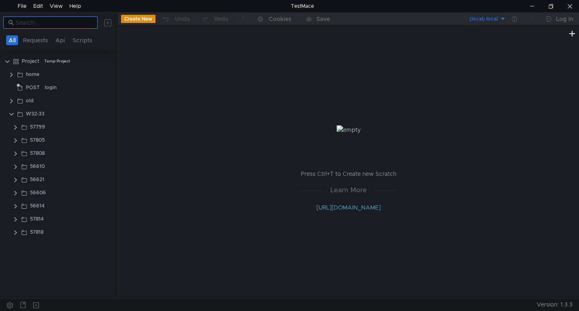
click at [52, 23] on input at bounding box center [54, 22] width 77 height 9
paste input "57811"
type input "57811"
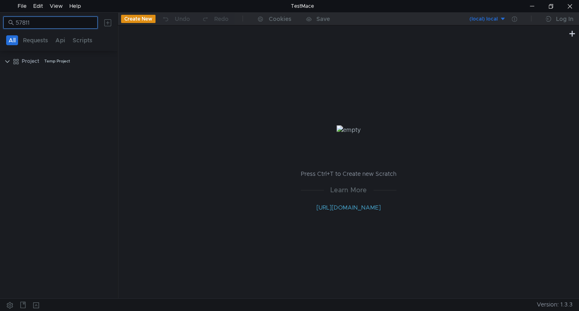
click at [32, 21] on input "57811" at bounding box center [54, 22] width 77 height 9
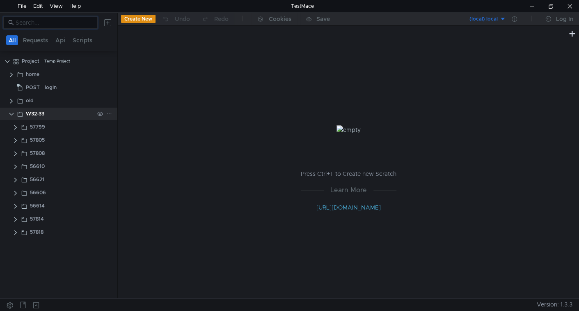
click at [112, 114] on div at bounding box center [104, 114] width 21 height 12
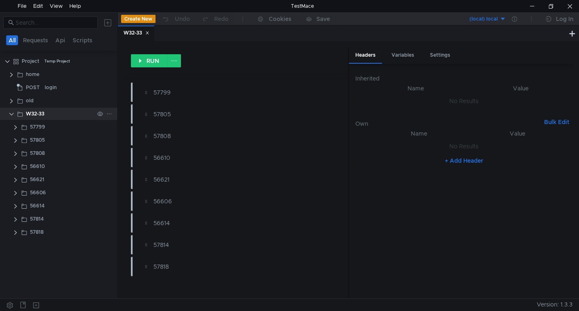
click at [109, 113] on icon at bounding box center [109, 114] width 6 height 6
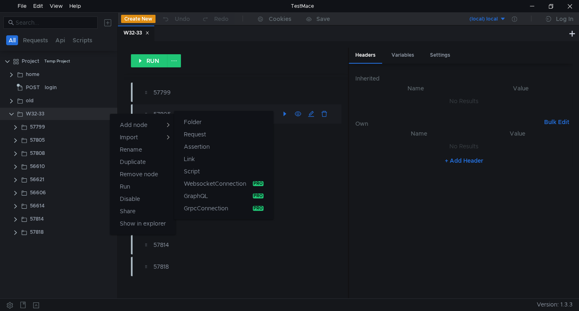
click at [205, 122] on button "Folder" at bounding box center [223, 122] width 99 height 12
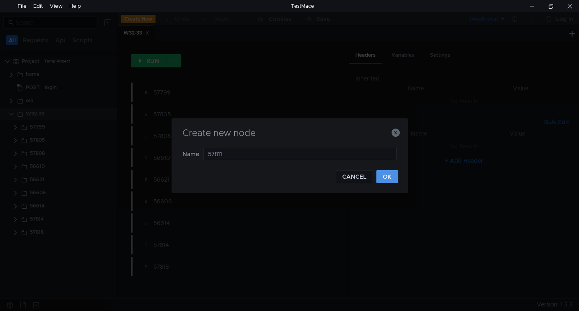
type input "57811"
click at [393, 173] on button "OK" at bounding box center [388, 176] width 22 height 13
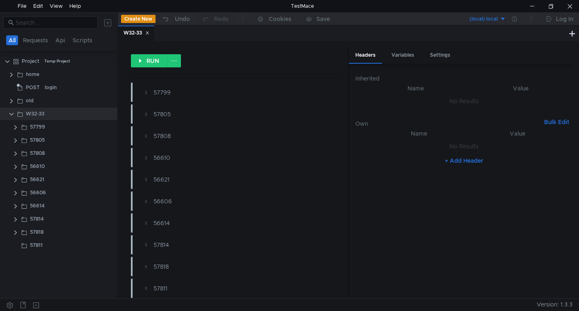
click at [148, 34] on icon at bounding box center [147, 33] width 4 height 4
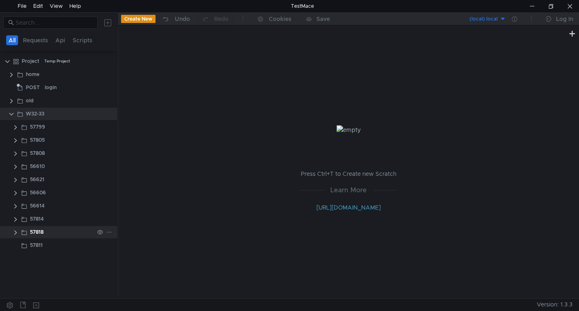
click at [14, 234] on clr-icon at bounding box center [15, 232] width 7 height 7
click at [14, 231] on clr-icon at bounding box center [15, 232] width 7 height 7
click at [14, 220] on clr-icon at bounding box center [15, 219] width 7 height 7
click at [14, 205] on clr-icon at bounding box center [15, 206] width 7 height 7
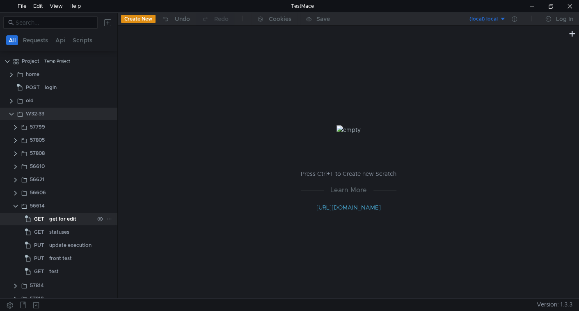
click at [34, 216] on span "GET" at bounding box center [39, 219] width 10 height 12
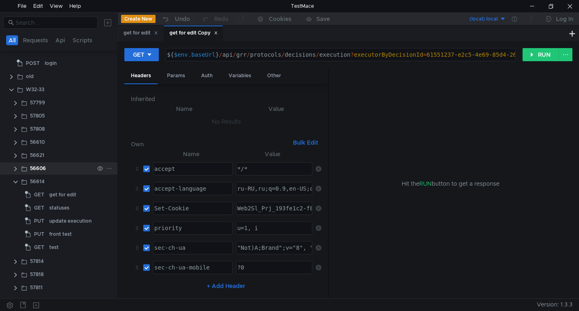
scroll to position [22, 0]
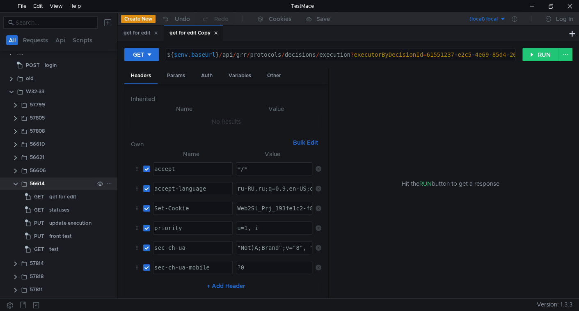
click at [14, 183] on clr-icon at bounding box center [15, 184] width 7 height 7
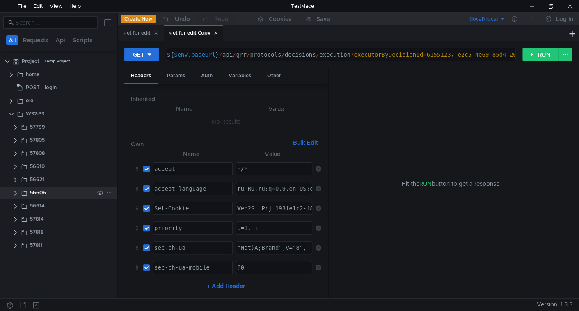
scroll to position [0, 0]
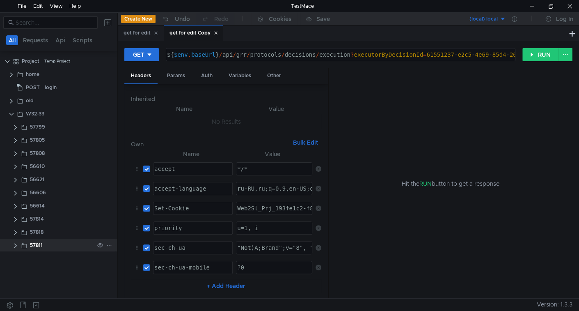
click at [14, 246] on clr-icon at bounding box center [15, 245] width 7 height 7
click at [59, 258] on div "get for edit Copy" at bounding box center [69, 258] width 41 height 12
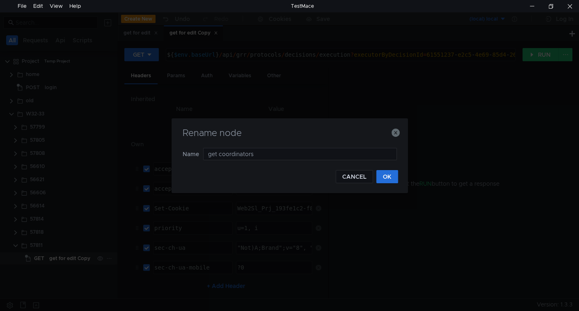
type input "coordinators"
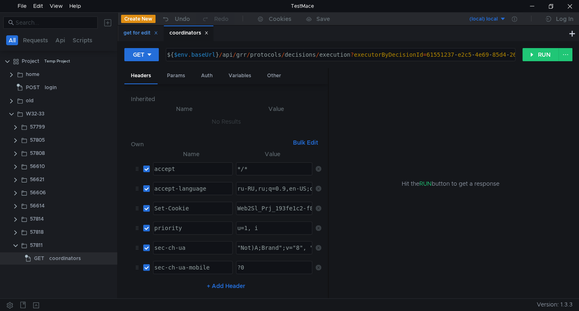
click at [157, 34] on icon at bounding box center [156, 33] width 4 height 4
click at [182, 78] on div "Params" at bounding box center [176, 75] width 31 height 15
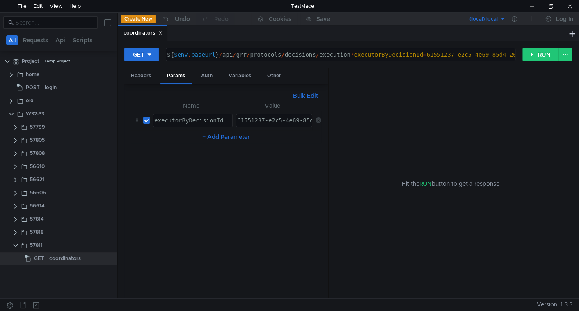
click at [320, 117] on icon at bounding box center [319, 120] width 6 height 6
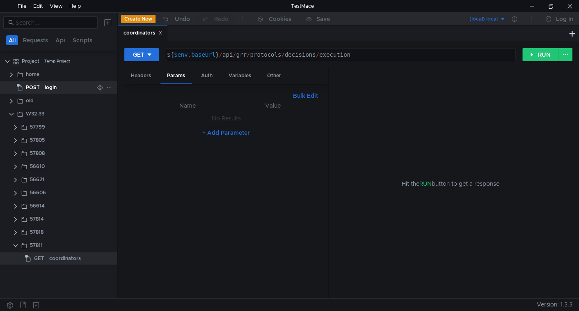
click at [35, 86] on span "POST" at bounding box center [33, 87] width 14 height 12
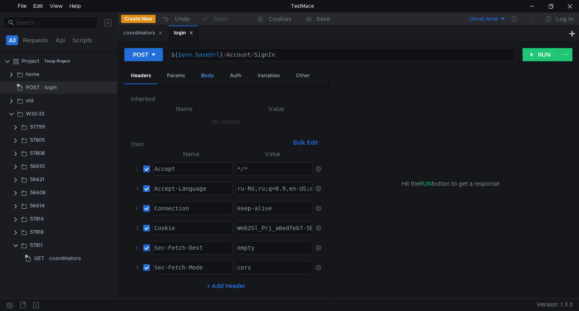
click at [206, 77] on div "Body" at bounding box center [208, 75] width 26 height 15
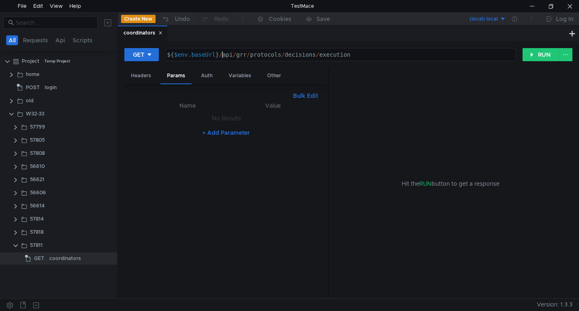
click at [223, 55] on div "${ $env . baseUrl } / api / grr / protocols / decisions / execution" at bounding box center [340, 61] width 349 height 20
drag, startPoint x: 223, startPoint y: 55, endPoint x: 371, endPoint y: 59, distance: 148.3
click at [371, 59] on div "${ $env . baseUrl } / api / grr / protocols / decisions / execution" at bounding box center [340, 61] width 349 height 20
paste textarea "work-plans/ccsu/coordinators"
type textarea "${$env.baseUrl}/api/work-plans/ccsu/coordinators"
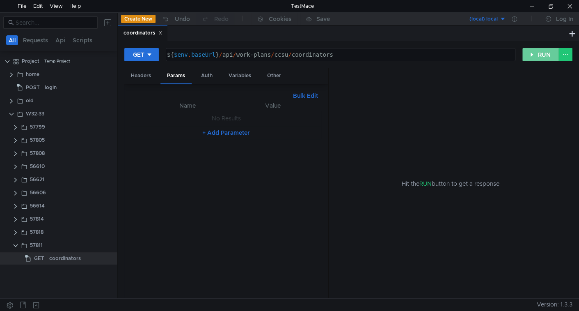
click at [536, 55] on button "RUN" at bounding box center [541, 54] width 37 height 13
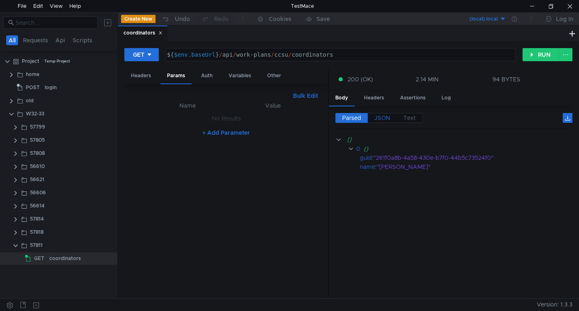
click at [383, 120] on span "JSON" at bounding box center [383, 117] width 16 height 7
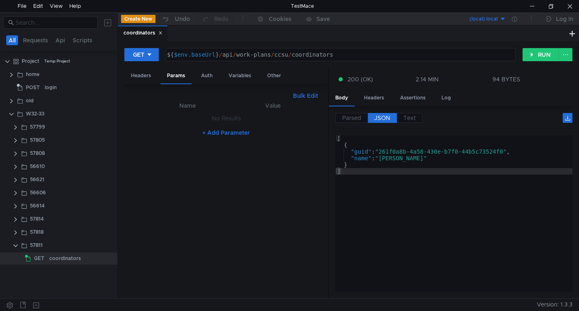
drag, startPoint x: 540, startPoint y: 61, endPoint x: 528, endPoint y: 69, distance: 15.2
click at [540, 61] on div "GET ${$env.baseUrl}/api/work-plans/ccsu/coordinators ${ $env . baseUrl } / api …" at bounding box center [348, 58] width 448 height 21
click at [536, 56] on button "RUN" at bounding box center [541, 54] width 37 height 13
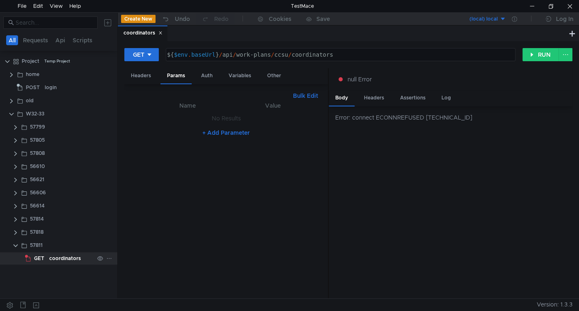
click at [53, 257] on div "coordinators" at bounding box center [65, 258] width 32 height 12
drag, startPoint x: 532, startPoint y: 56, endPoint x: 310, endPoint y: 131, distance: 234.5
click at [531, 56] on button "RUN" at bounding box center [541, 54] width 37 height 13
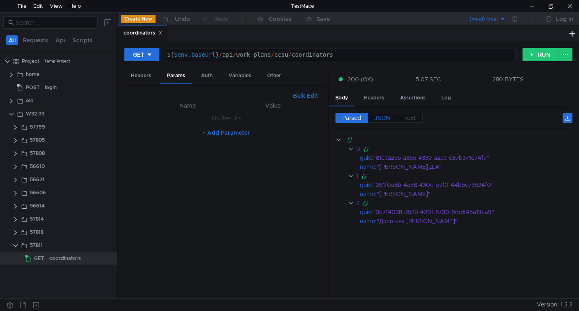
click at [386, 114] on span "JSON" at bounding box center [383, 117] width 16 height 7
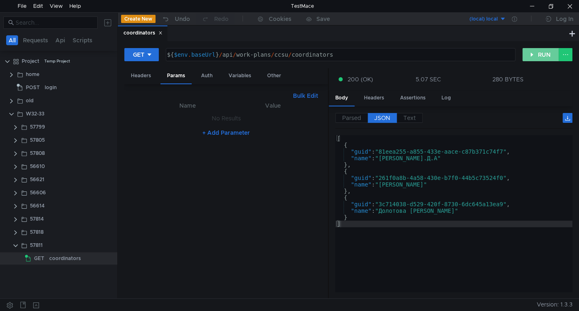
click at [535, 53] on button "RUN" at bounding box center [541, 54] width 37 height 13
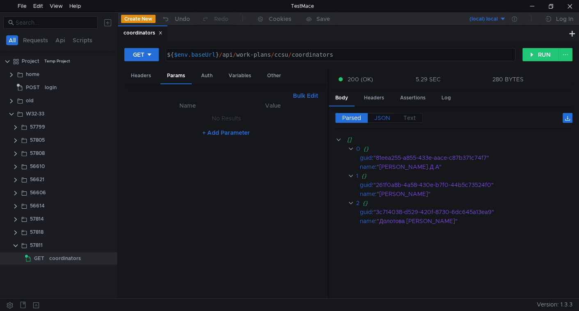
click at [380, 115] on span "JSON" at bounding box center [383, 117] width 16 height 7
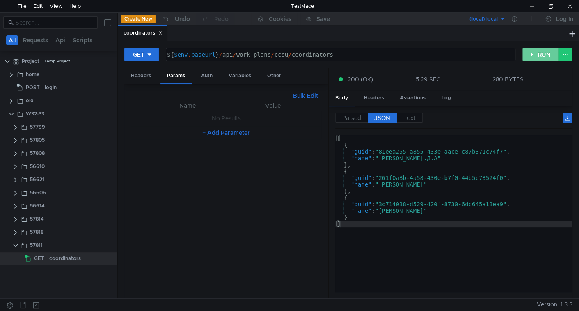
click at [540, 58] on button "RUN" at bounding box center [541, 54] width 37 height 13
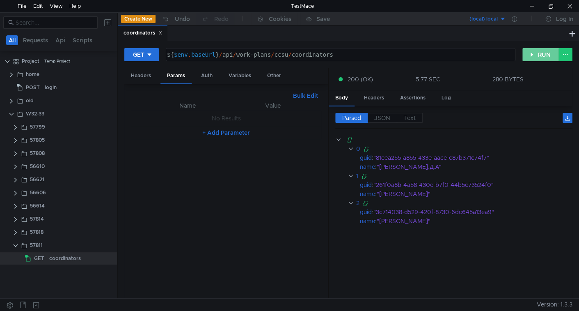
click at [538, 51] on button "RUN" at bounding box center [541, 54] width 37 height 13
click at [538, 0] on div at bounding box center [532, 6] width 19 height 12
